Goal: Information Seeking & Learning: Learn about a topic

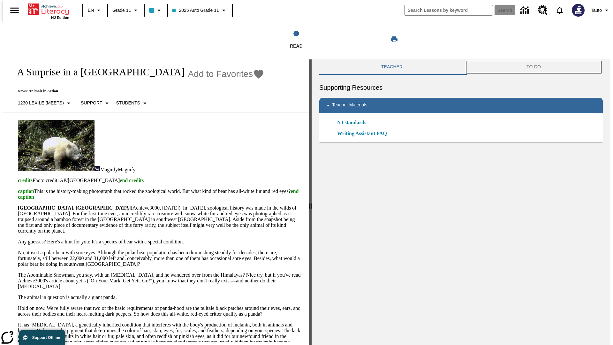
click at [534, 67] on button "TO-DO" at bounding box center [533, 66] width 138 height 15
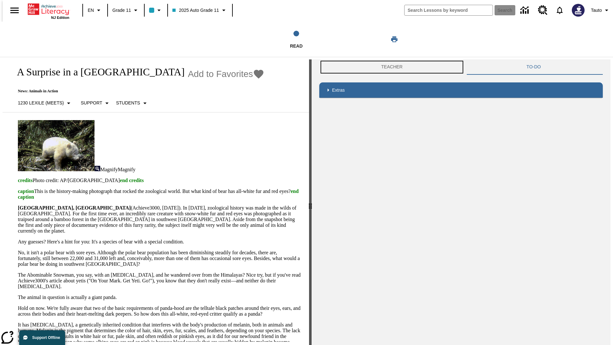
click at [390, 67] on button "Teacher" at bounding box center [391, 66] width 145 height 15
